Goal: Task Accomplishment & Management: Complete application form

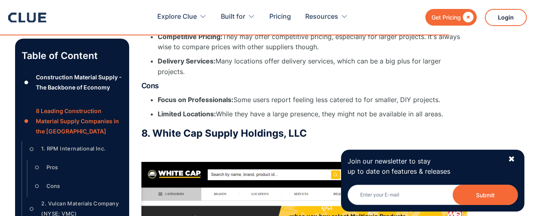
scroll to position [6041, 0]
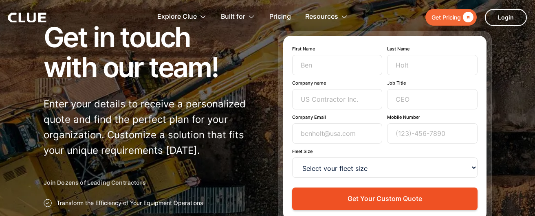
scroll to position [60, 0]
click at [321, 62] on input "First Name" at bounding box center [337, 65] width 90 height 20
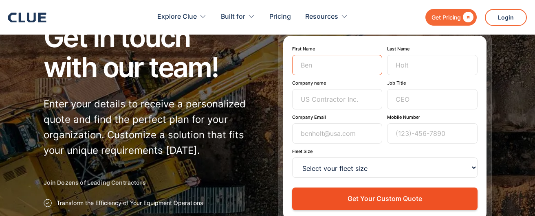
click at [322, 69] on input "First Name" at bounding box center [337, 65] width 90 height 20
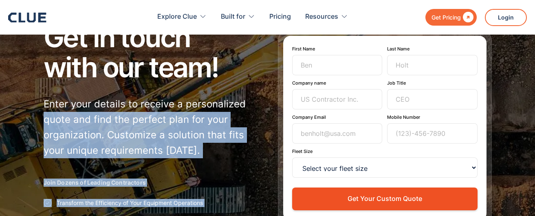
drag, startPoint x: 260, startPoint y: 94, endPoint x: 321, endPoint y: 67, distance: 66.6
click at [321, 67] on div "Get in touch with our team! Enter your details to receive a personalized quote …" at bounding box center [268, 135] width 448 height 226
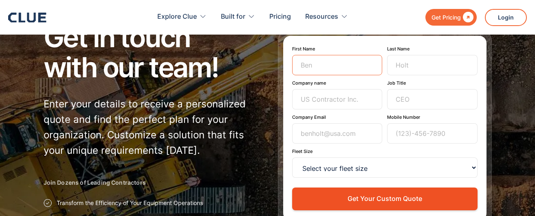
click at [321, 67] on input "First Name" at bounding box center [337, 65] width 90 height 20
click at [268, 133] on div "Get in touch with our team! Enter your details to receive a personalized quote …" at bounding box center [268, 135] width 448 height 226
click at [332, 71] on input "First Name" at bounding box center [337, 65] width 90 height 20
paste input "[PERSON_NAME]"
drag, startPoint x: 356, startPoint y: 66, endPoint x: 320, endPoint y: 67, distance: 36.3
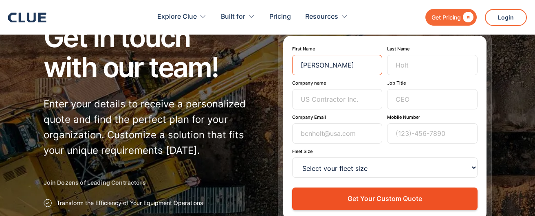
click at [320, 67] on input "[PERSON_NAME]" at bounding box center [337, 65] width 90 height 20
type input "[PERSON_NAME]"
click at [414, 65] on input "Last Name" at bounding box center [432, 65] width 90 height 20
paste input "[PERSON_NAME]"
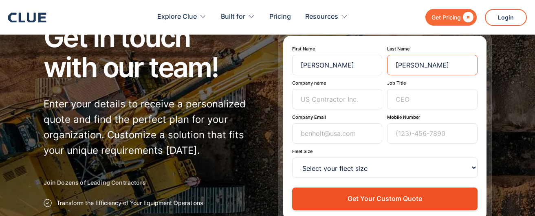
type input "[PERSON_NAME]"
click at [357, 62] on input "[PERSON_NAME]" at bounding box center [337, 65] width 90 height 20
type input "[PERSON_NAME]"
click at [326, 103] on input "Company name" at bounding box center [337, 99] width 90 height 20
click at [299, 100] on input "Company name" at bounding box center [337, 99] width 90 height 20
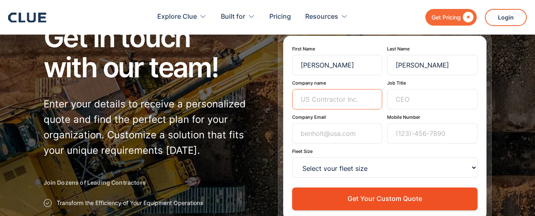
paste input "PCL CONSTRUCTION INC"
type input "PCL CONSTRUCTION INC"
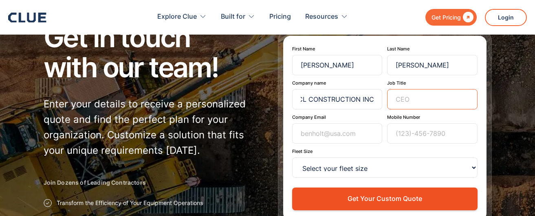
scroll to position [0, 0]
click at [426, 100] on input "Job Title" at bounding box center [432, 99] width 90 height 20
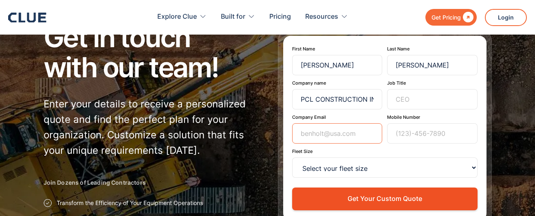
click at [317, 135] on input "Company Email" at bounding box center [337, 134] width 90 height 20
click at [295, 138] on input "Company Email" at bounding box center [337, 134] width 90 height 20
paste input "[PERSON_NAME][EMAIL_ADDRESS][DOMAIN_NAME]"
type input "[PERSON_NAME][EMAIL_ADDRESS][DOMAIN_NAME]"
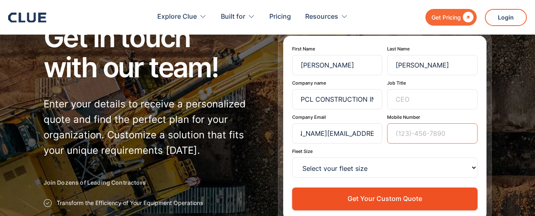
scroll to position [0, 0]
click at [418, 141] on input "Mobile Number" at bounding box center [432, 134] width 90 height 20
click at [291, 148] on div "First Name [PERSON_NAME] Last Name [PERSON_NAME] Company name PCL CONSTRUCTION …" at bounding box center [384, 128] width 203 height 185
click at [410, 136] on input "Mobile Number" at bounding box center [432, 134] width 90 height 20
paste input "[PHONE_NUMBER]"
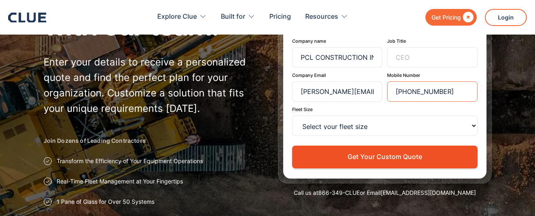
scroll to position [102, 0]
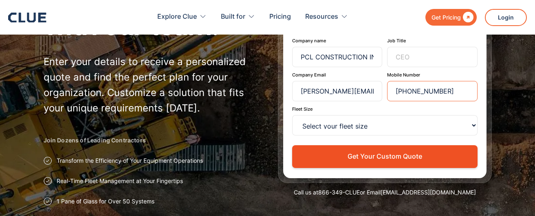
type input "[PHONE_NUMBER]"
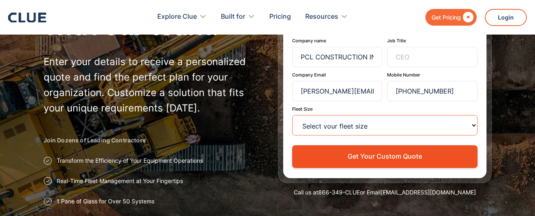
click at [345, 124] on select "Select your fleet size <15 15-99 100-499 500-999 >1000" at bounding box center [384, 125] width 185 height 20
select select "500-999"
click at [292, 115] on select "Select your fleet size <15 15-99 100-499 500-999 >1000" at bounding box center [384, 125] width 185 height 20
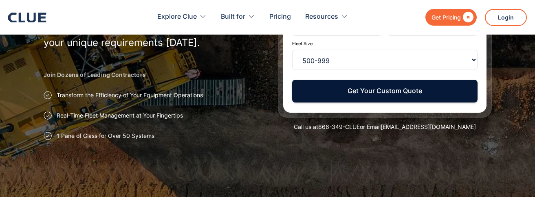
click at [383, 90] on button "Get Your Custom Quote" at bounding box center [384, 91] width 185 height 22
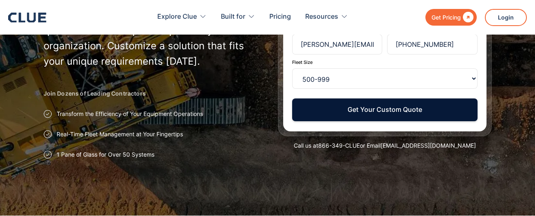
click at [364, 109] on button "Get Your Custom Quote" at bounding box center [384, 110] width 185 height 22
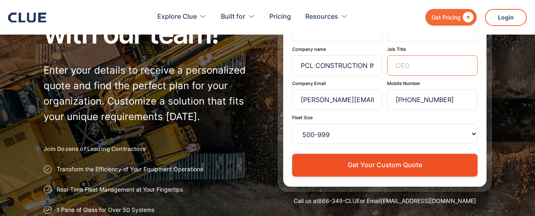
click at [417, 66] on input "Job Title" at bounding box center [432, 65] width 90 height 20
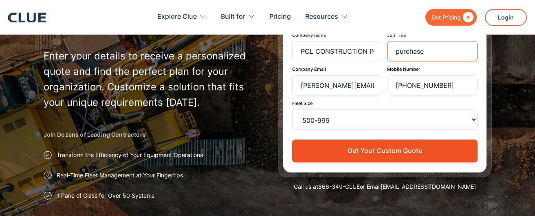
scroll to position [110, 0]
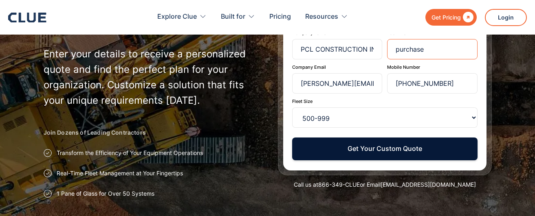
type input "purchase"
click at [398, 147] on button "Get Your Custom Quote" at bounding box center [384, 149] width 185 height 22
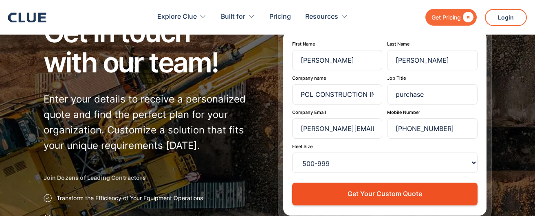
scroll to position [134, 0]
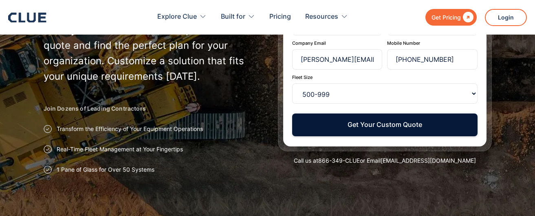
click at [364, 118] on button "Get Your Custom Quote" at bounding box center [384, 125] width 185 height 22
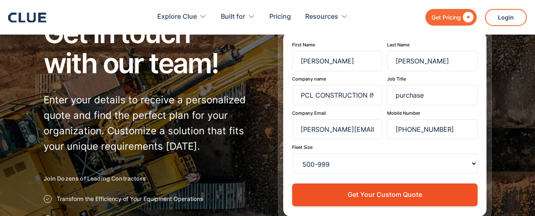
scroll to position [141, 0]
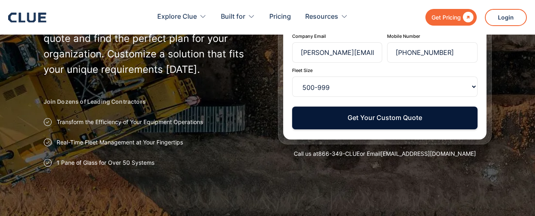
click at [396, 125] on button "Get Your Custom Quote" at bounding box center [384, 118] width 185 height 22
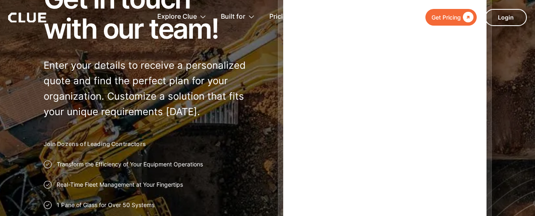
scroll to position [100, 0]
